Goal: Task Accomplishment & Management: Complete application form

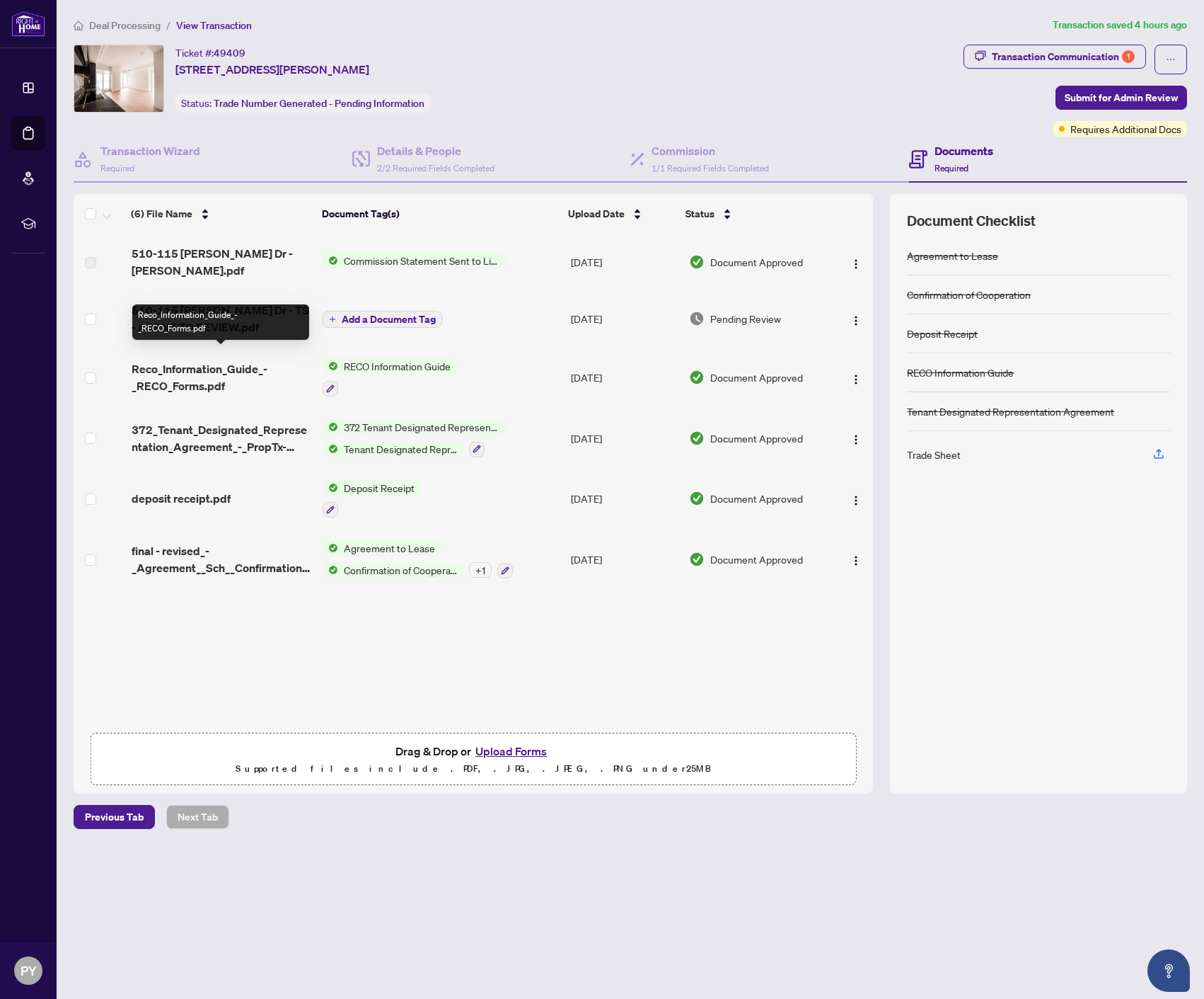
click at [232, 301] on span "510-115 [PERSON_NAME] Dr - TS - AGENT TO REVIEW.pdf" at bounding box center [221, 318] width 181 height 34
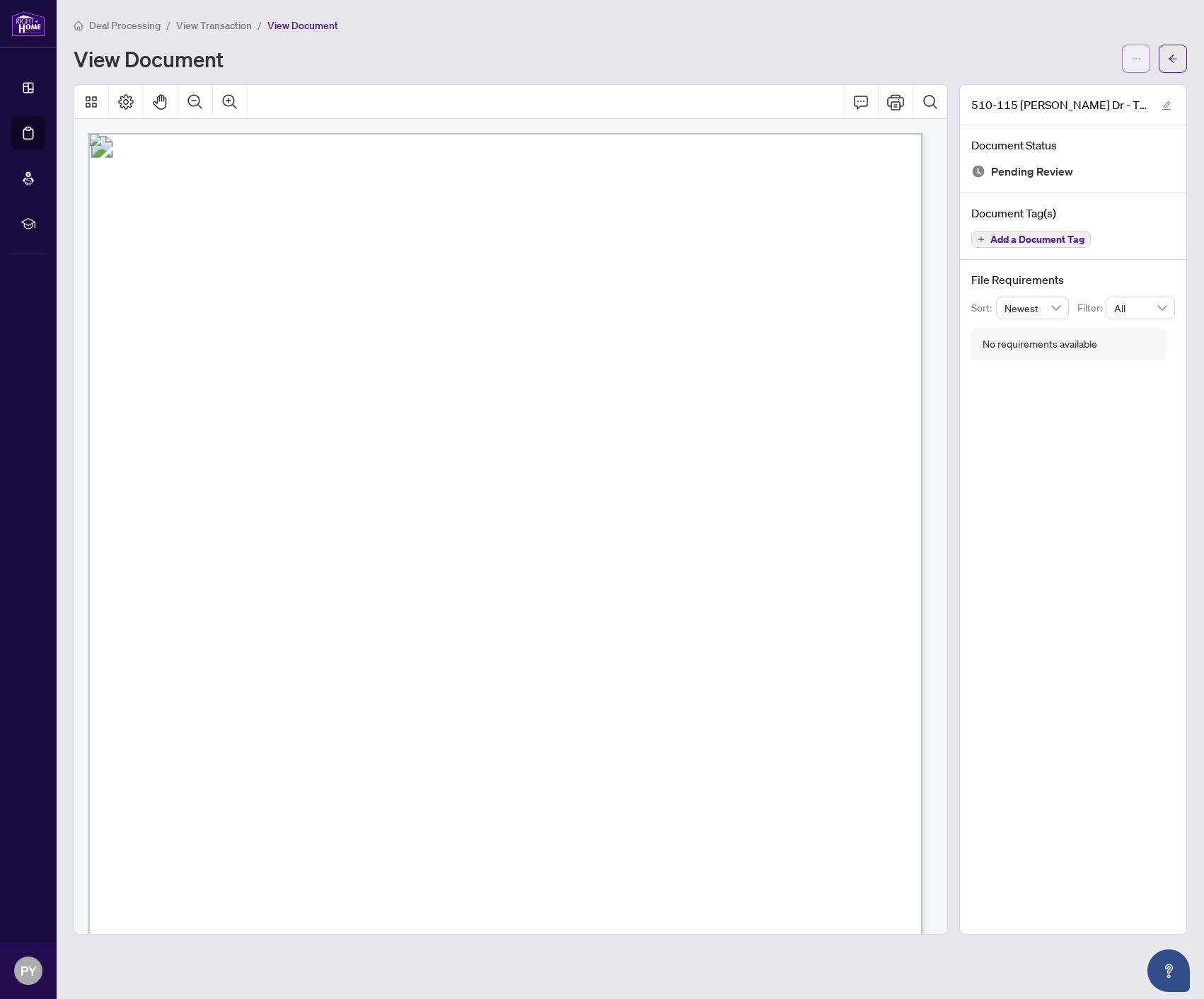
click at [1135, 58] on icon "ellipsis" at bounding box center [1136, 59] width 10 height 10
click at [1104, 88] on span "Download" at bounding box center [1085, 89] width 108 height 15
click at [297, 80] on div "Deal Processing / View Transaction / View Document View Document 510-115 [PERSO…" at bounding box center [630, 475] width 1114 height 918
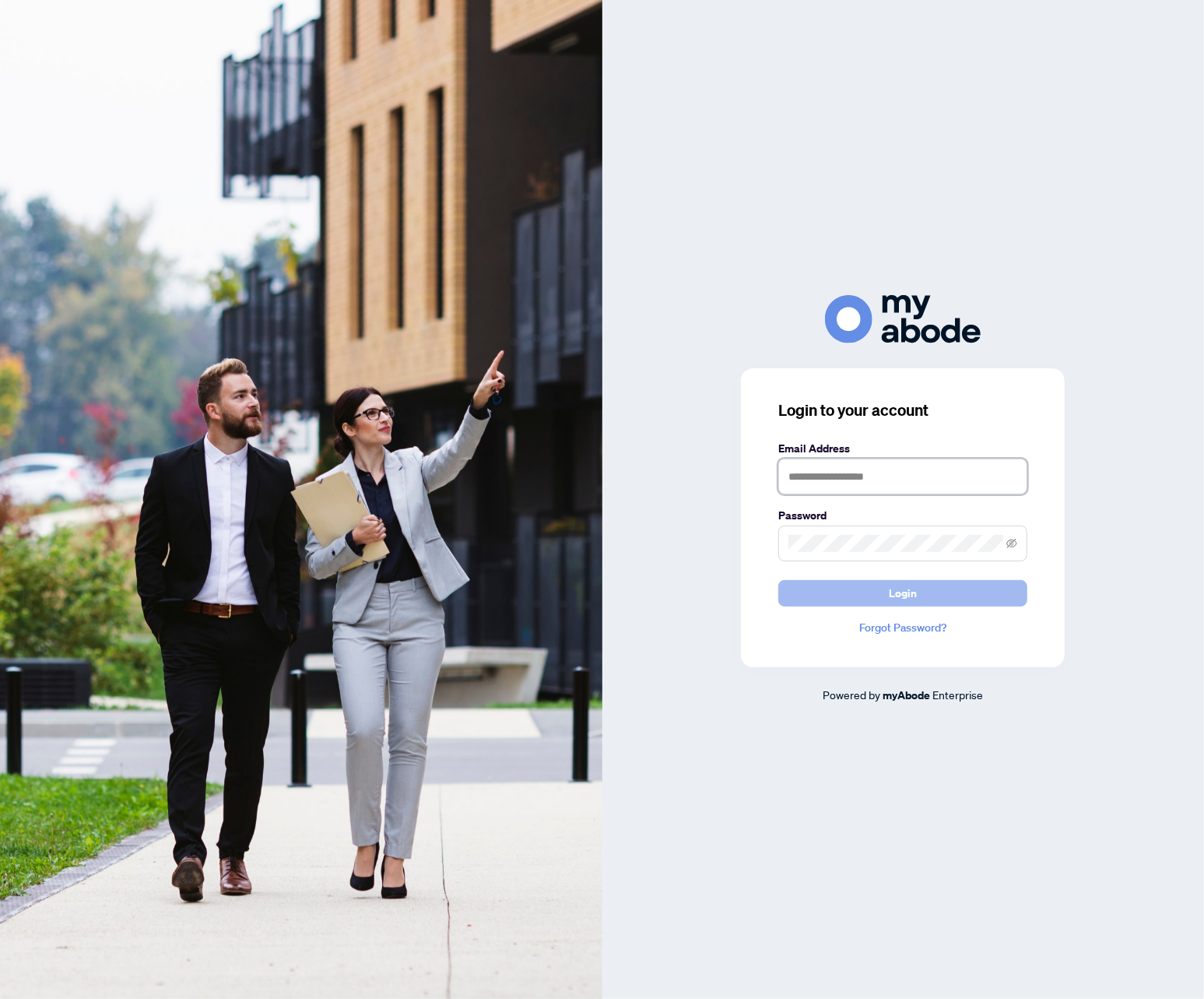
type input "**********"
click at [883, 588] on button "Login" at bounding box center [903, 593] width 249 height 26
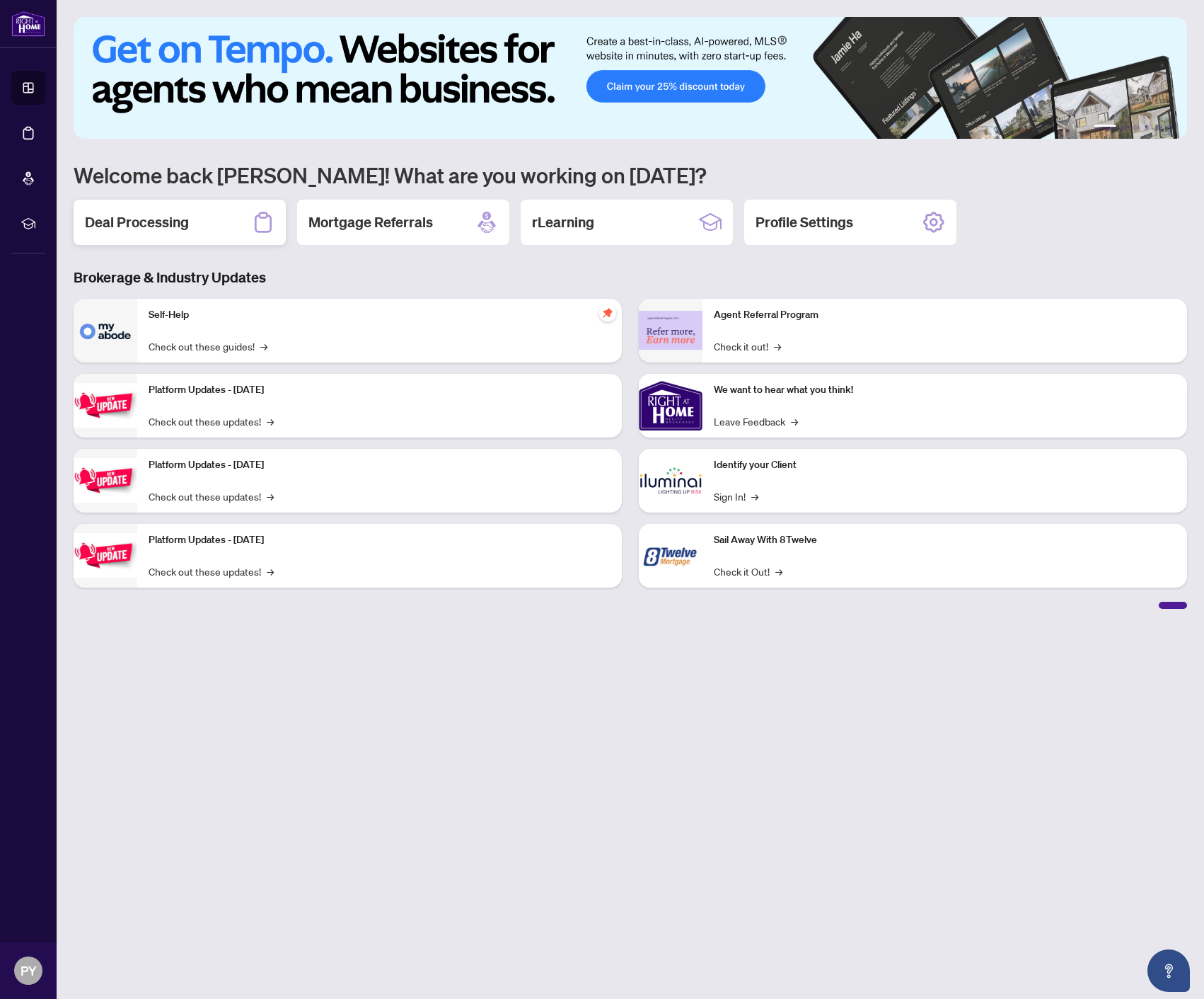
click at [201, 222] on div "Deal Processing" at bounding box center [180, 222] width 212 height 45
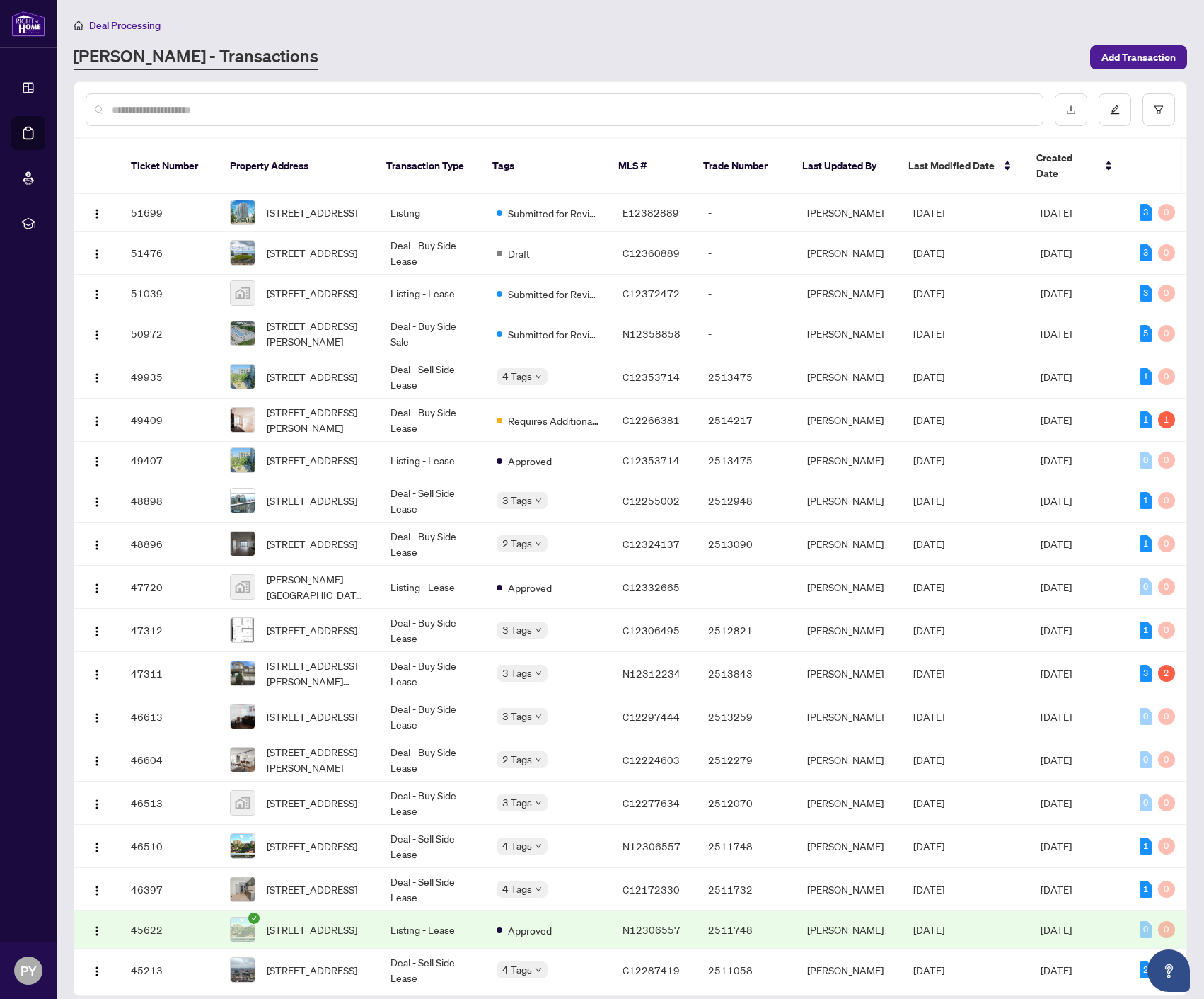
click at [285, 113] on input "text" at bounding box center [572, 109] width 920 height 15
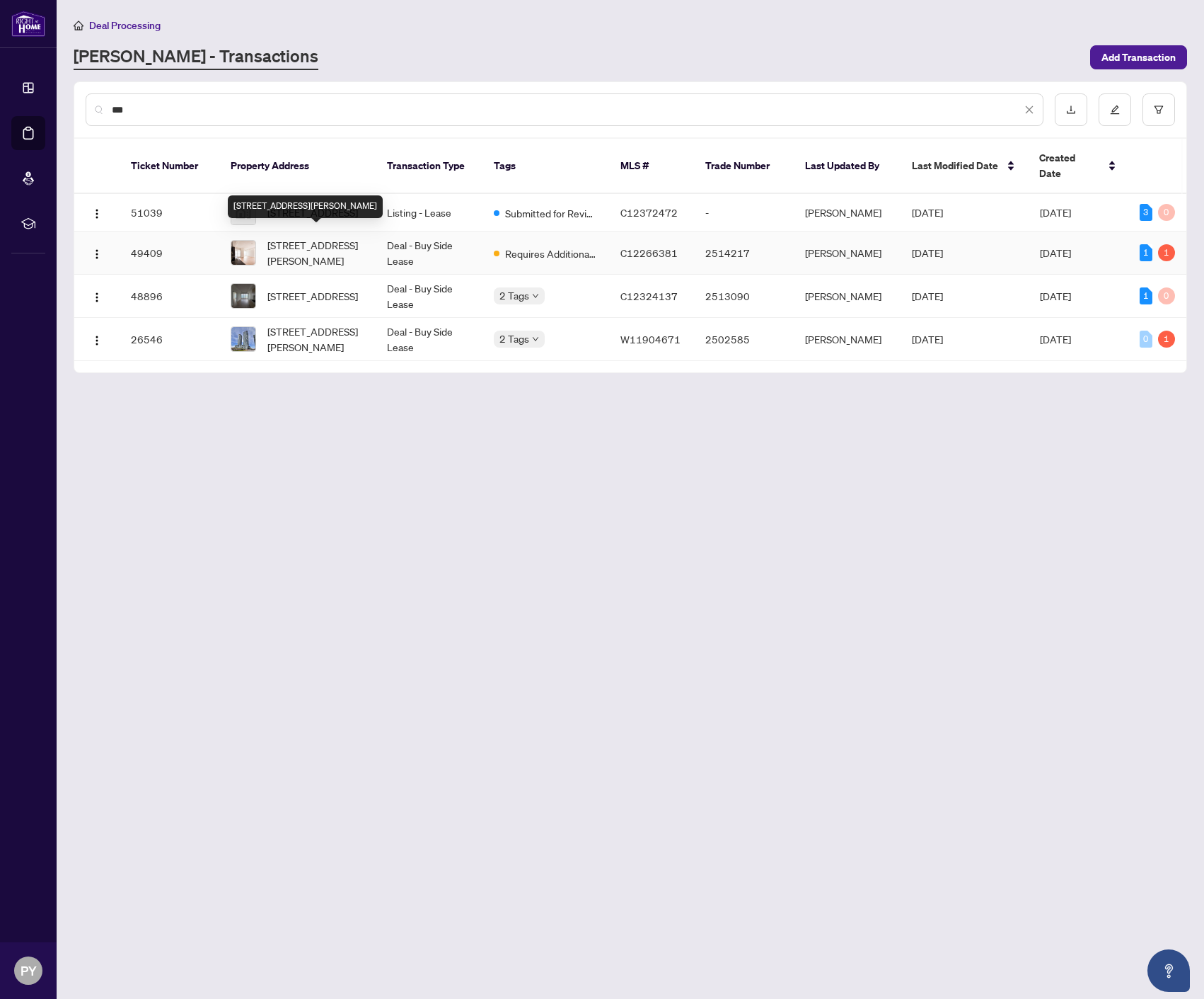
type input "***"
click at [291, 237] on span "[STREET_ADDRESS][PERSON_NAME]" at bounding box center [316, 252] width 97 height 31
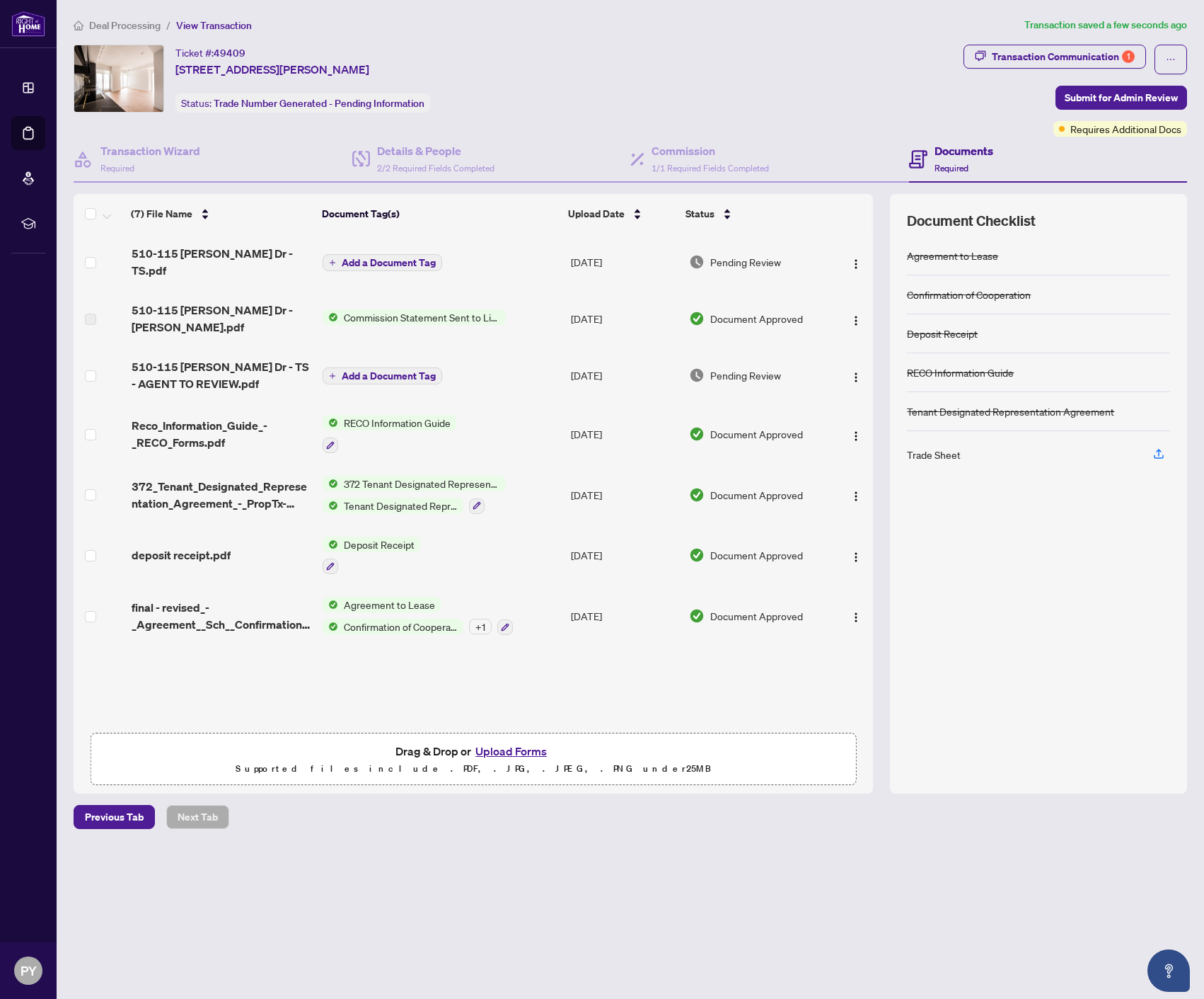
click at [381, 258] on span "Add a Document Tag" at bounding box center [389, 263] width 94 height 10
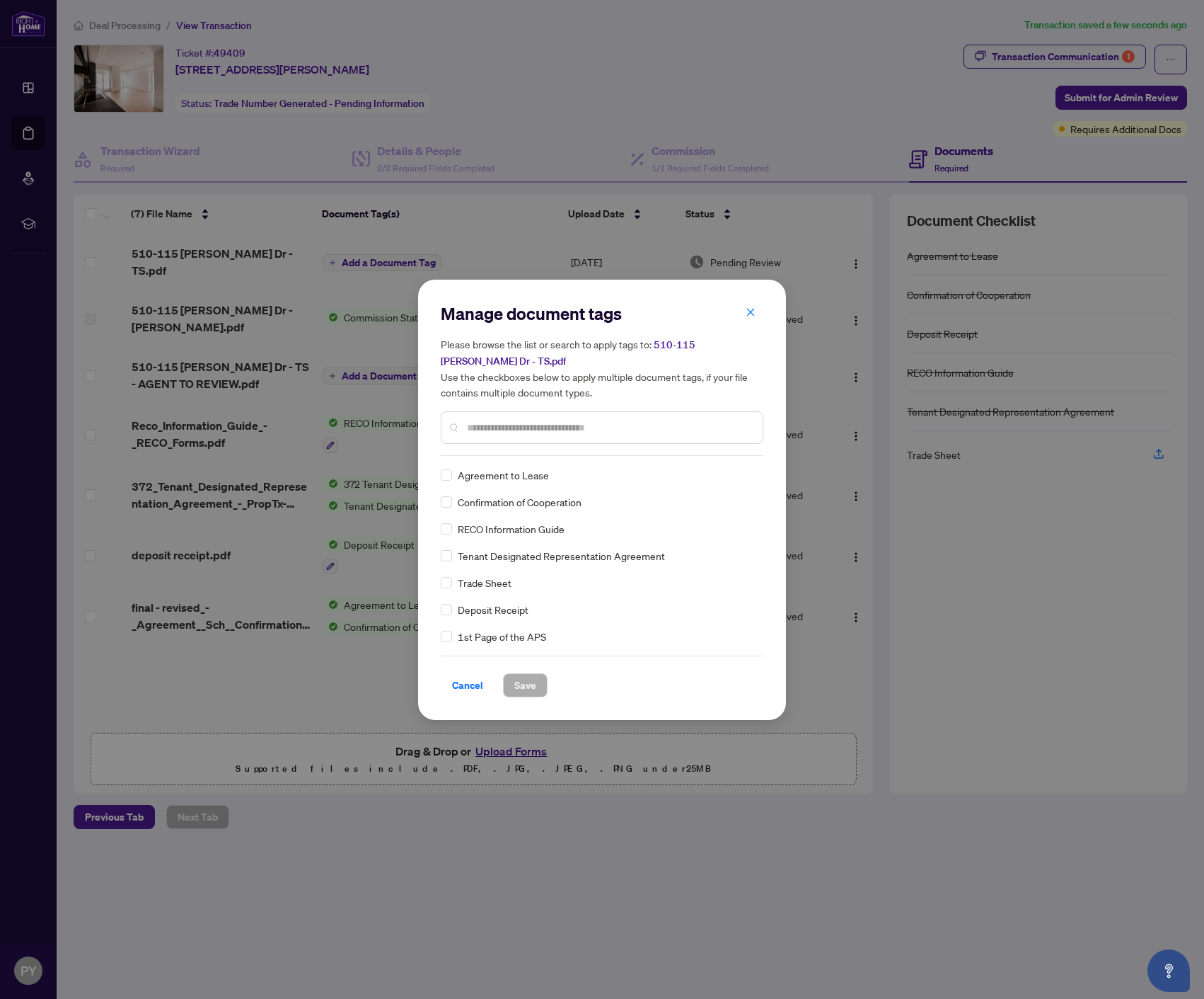
click at [544, 429] on input "text" at bounding box center [608, 427] width 284 height 15
type input "*****"
click at [518, 681] on span "Save" at bounding box center [525, 685] width 22 height 23
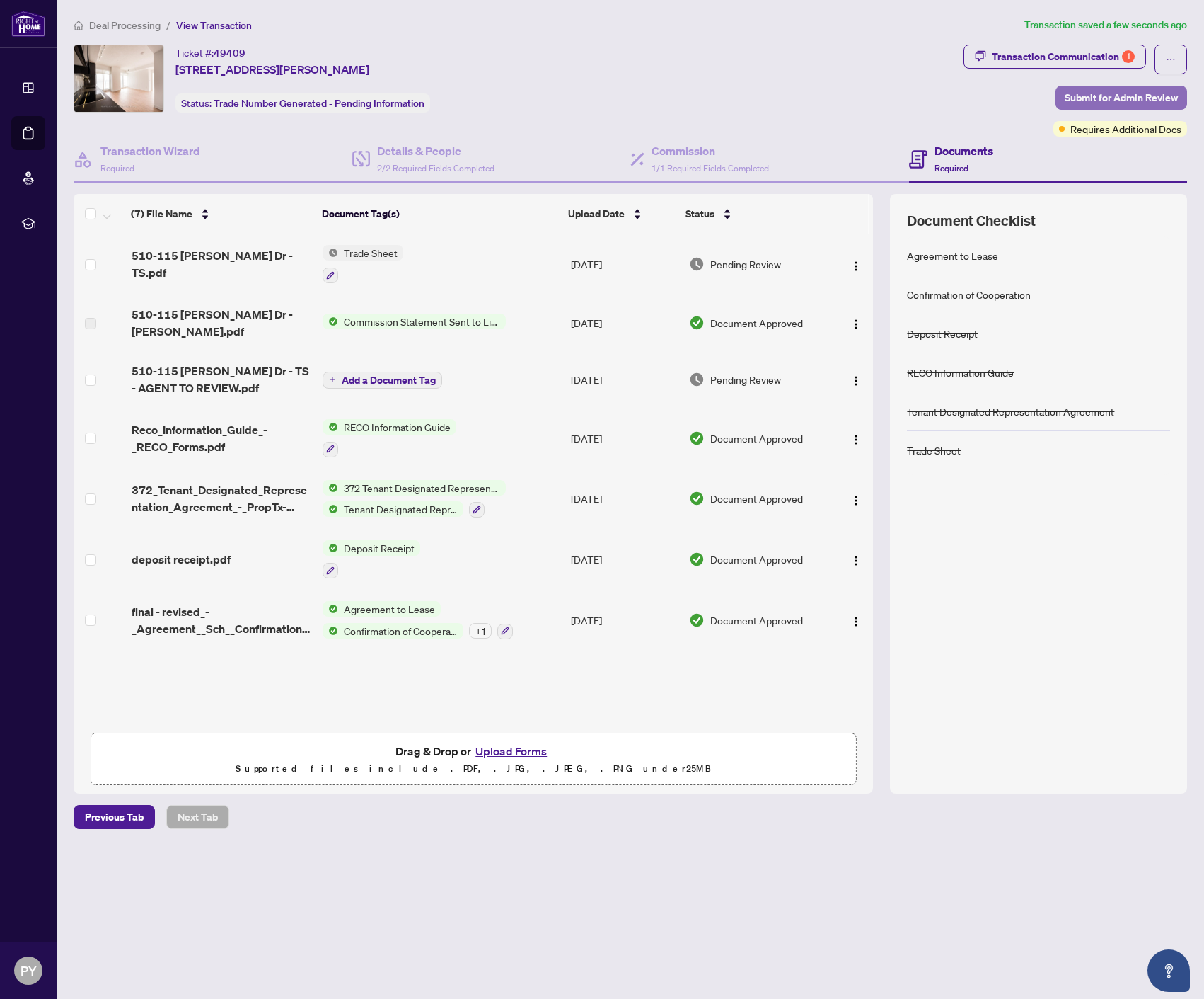
click at [1121, 98] on span "Submit for Admin Review" at bounding box center [1121, 98] width 113 height 23
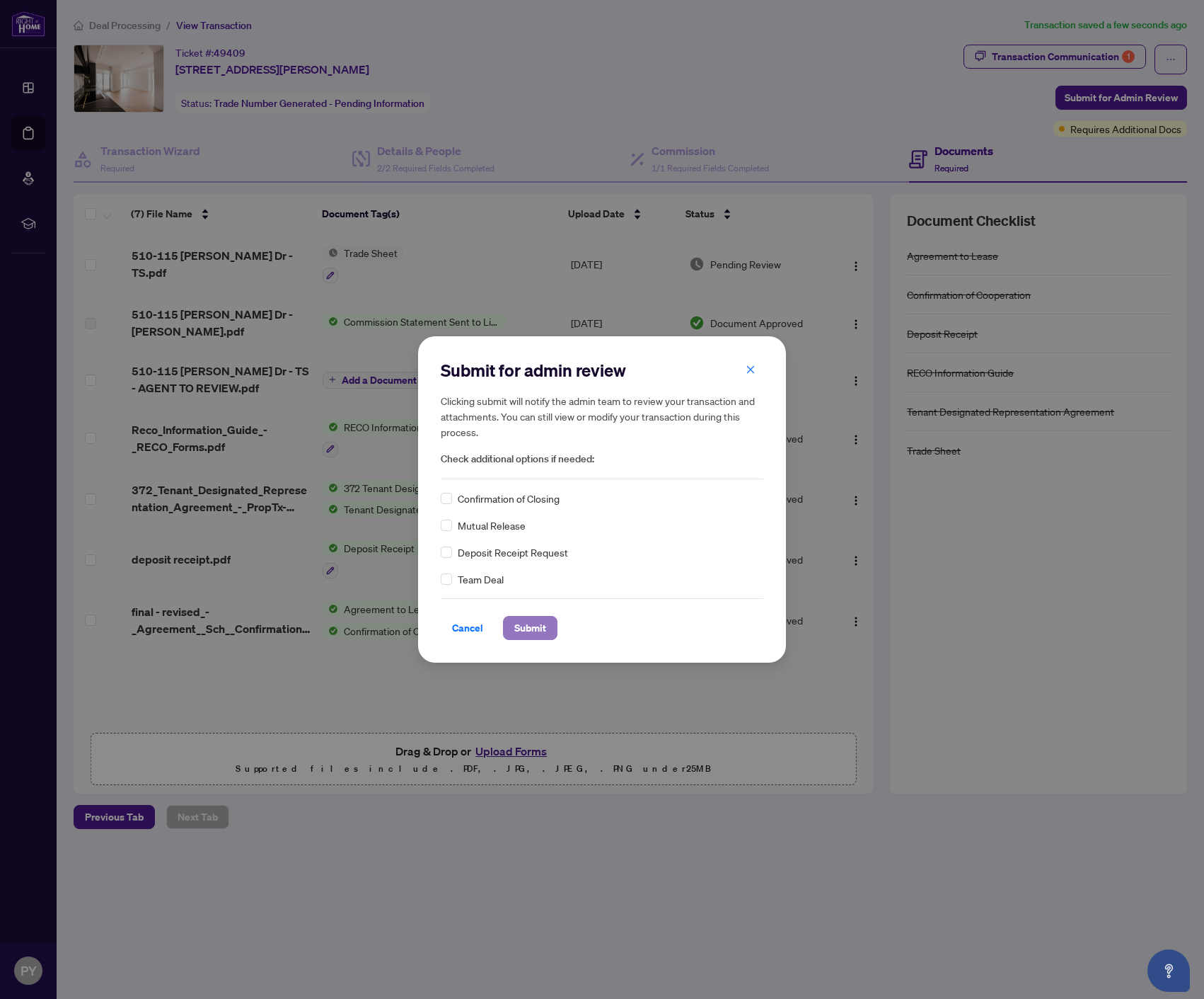
click at [533, 619] on span "Submit" at bounding box center [530, 627] width 32 height 23
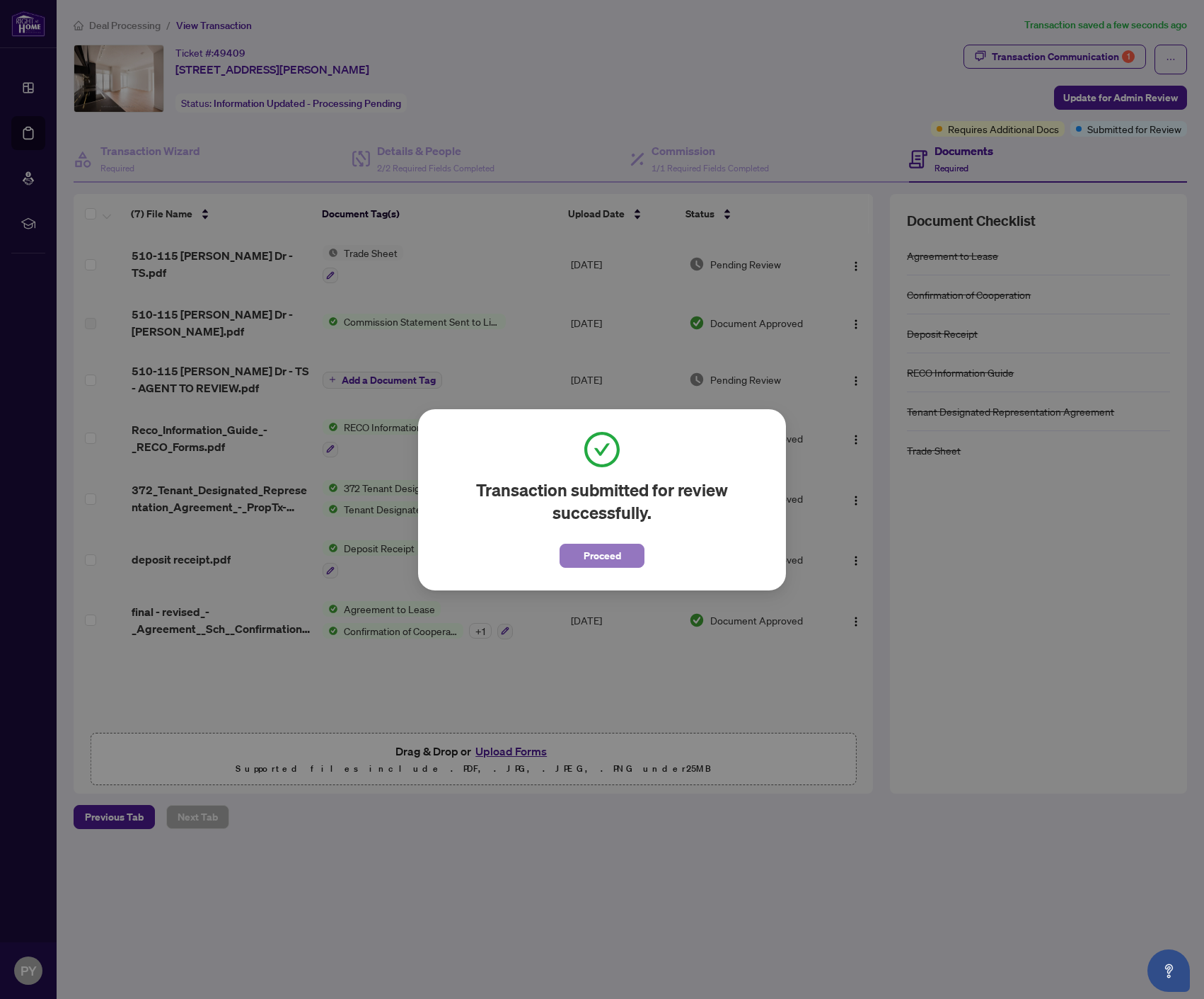
click at [619, 560] on span "Proceed" at bounding box center [602, 555] width 37 height 23
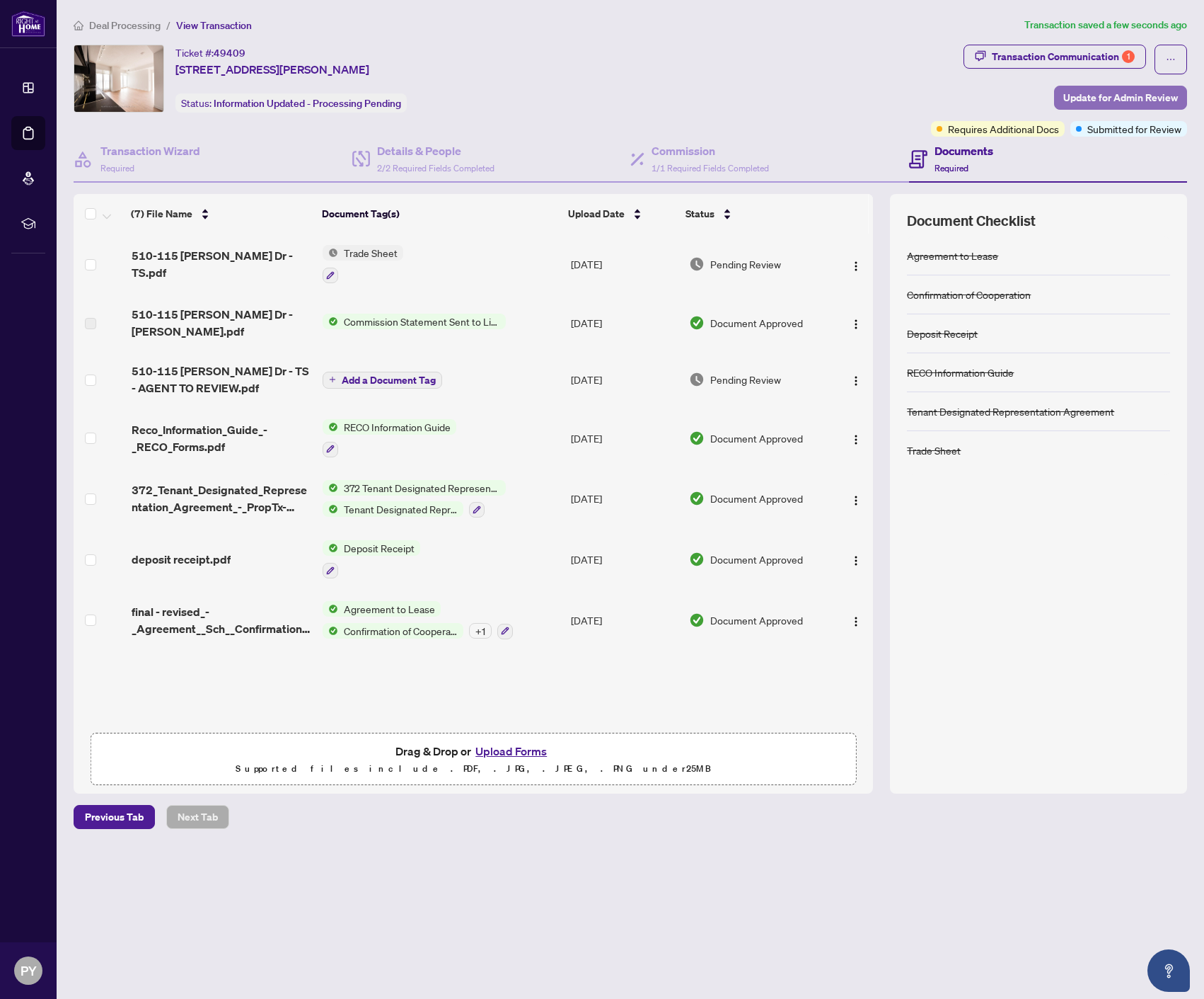
click at [1074, 91] on span "Update for Admin Review" at bounding box center [1120, 98] width 115 height 23
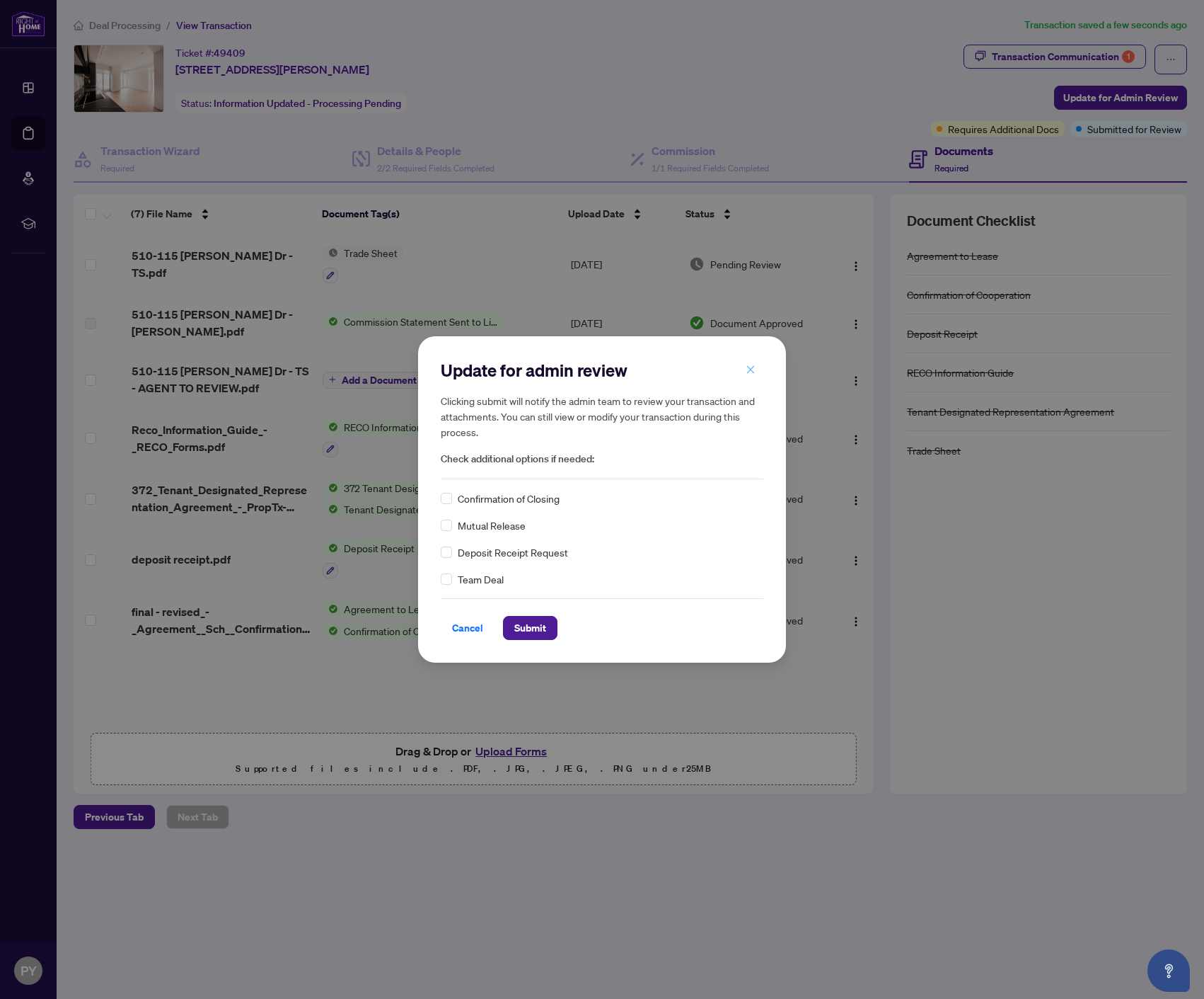
click at [748, 370] on icon "close" at bounding box center [751, 369] width 10 height 10
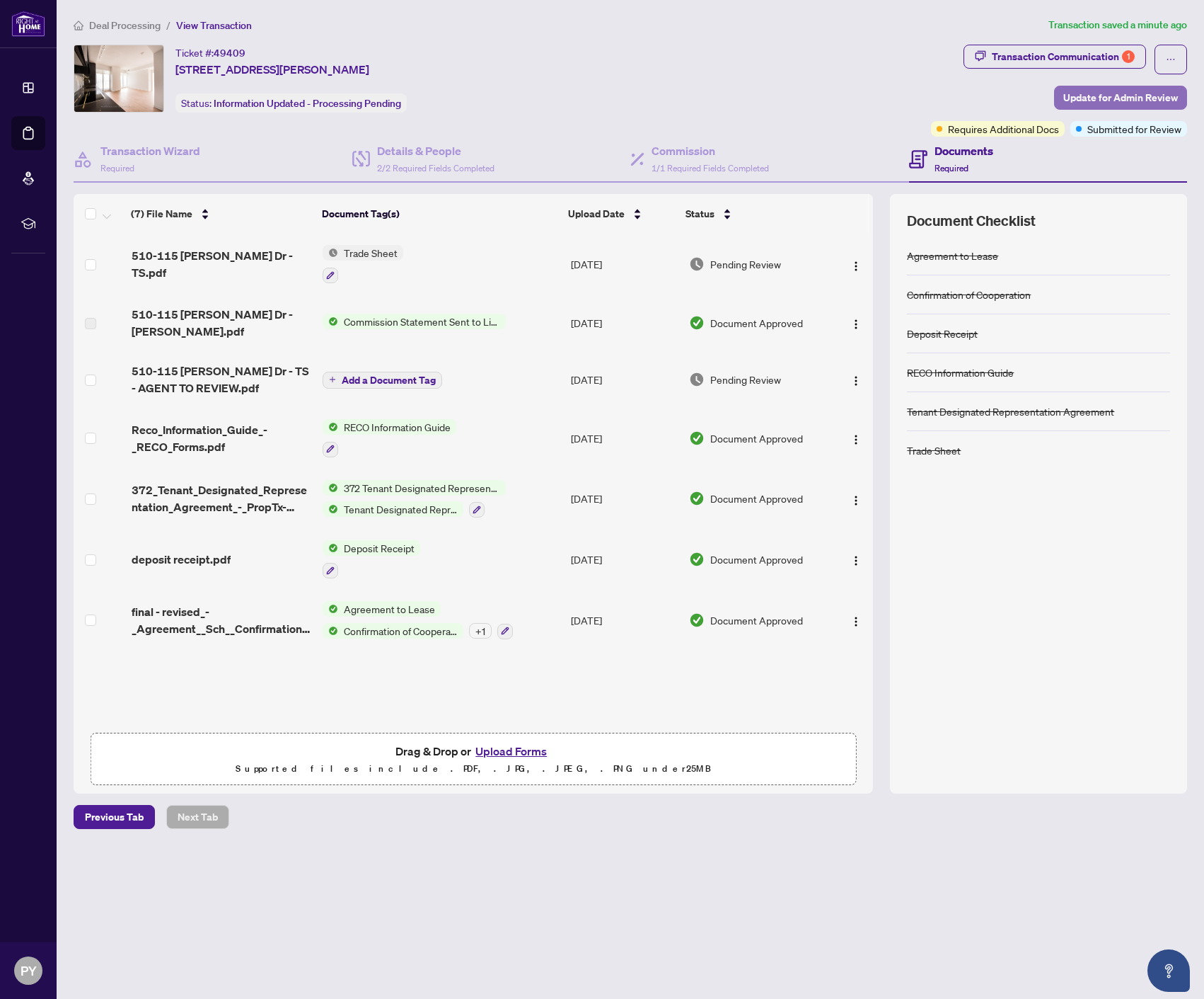
click at [1144, 96] on span "Update for Admin Review" at bounding box center [1120, 98] width 115 height 23
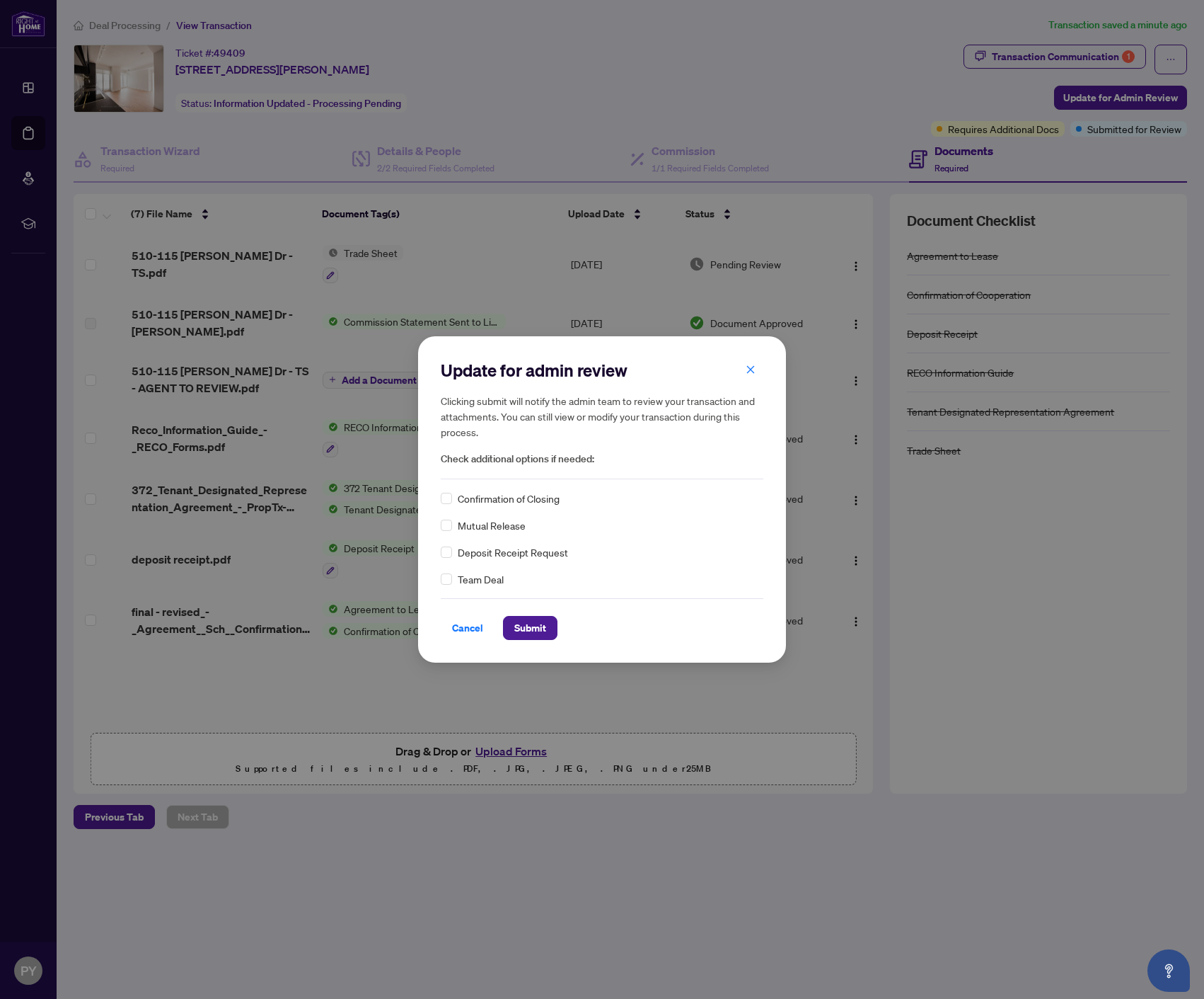
click at [496, 503] on span "Confirmation of Closing" at bounding box center [509, 498] width 102 height 15
click at [447, 495] on div "Confirmation of Closing" at bounding box center [602, 498] width 322 height 15
click at [516, 625] on span "Submit" at bounding box center [530, 627] width 32 height 23
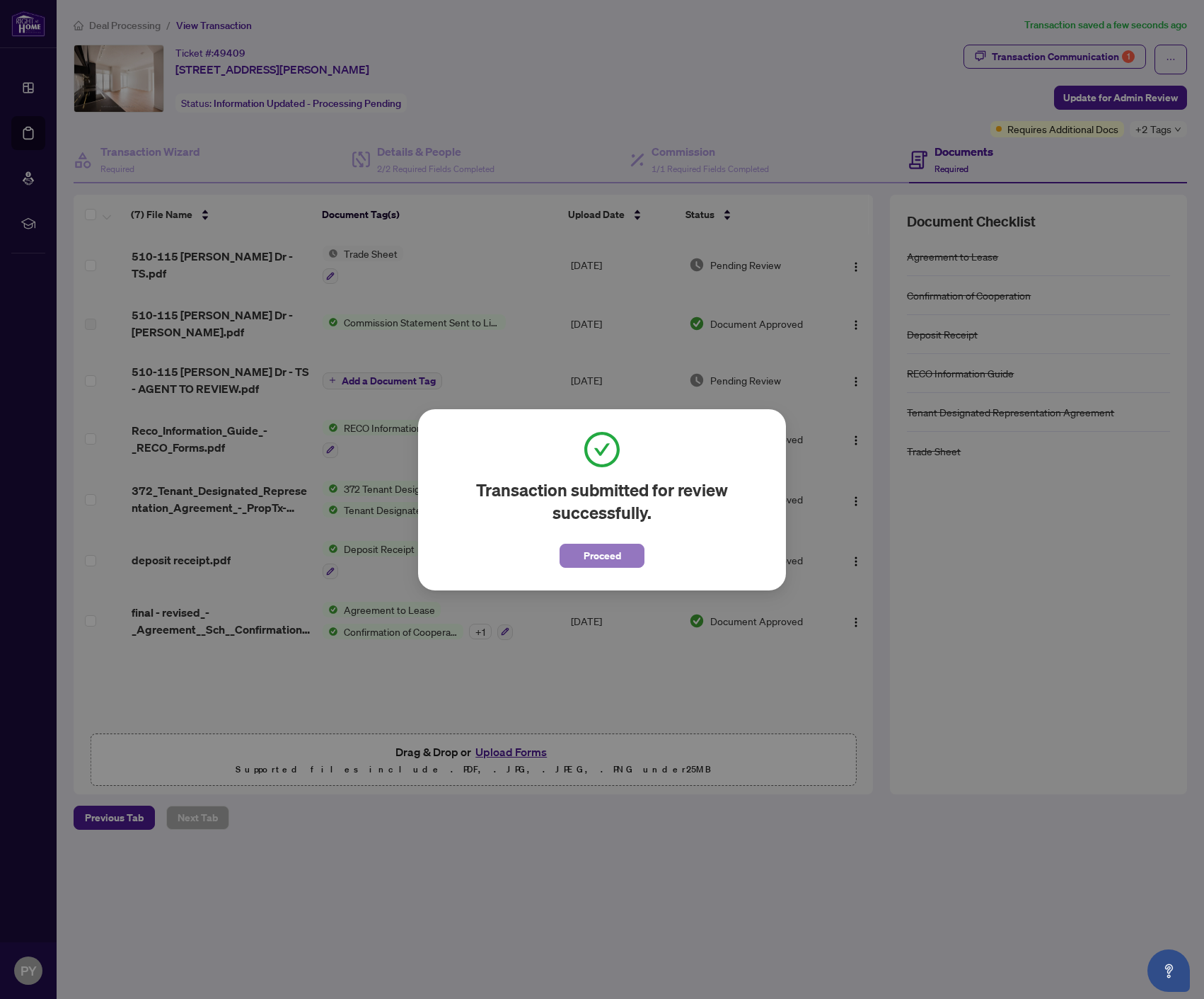
click at [624, 554] on button "Proceed" at bounding box center [602, 555] width 85 height 24
